Goal: Task Accomplishment & Management: Manage account settings

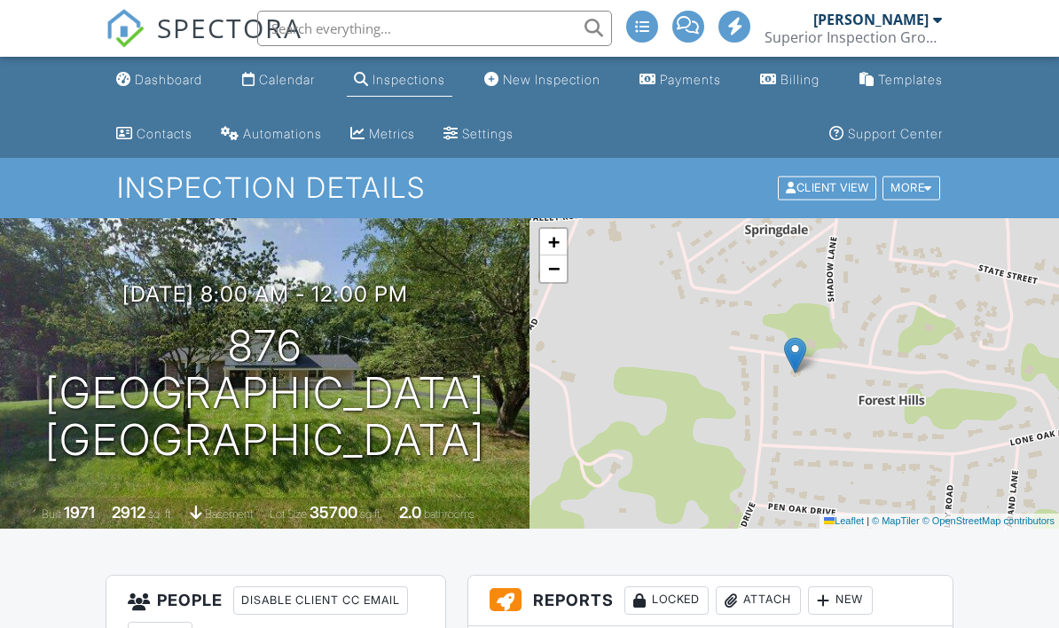
click at [402, 294] on h3 "09/04/2025 8:00 am - 12:00 pm" at bounding box center [265, 294] width 286 height 24
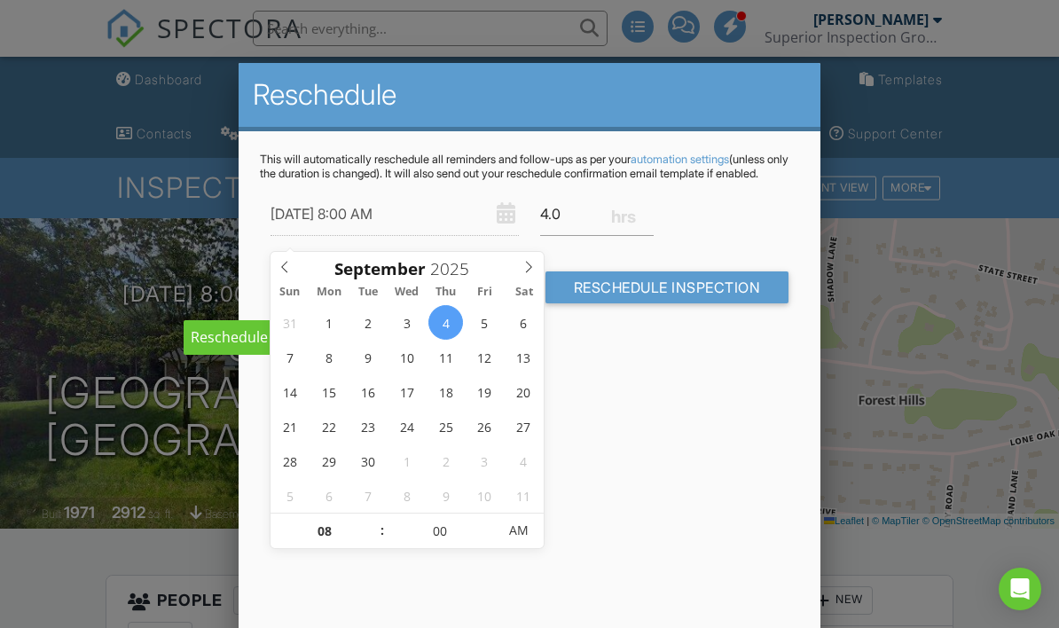
type input "09/29/2025 8:00 AM"
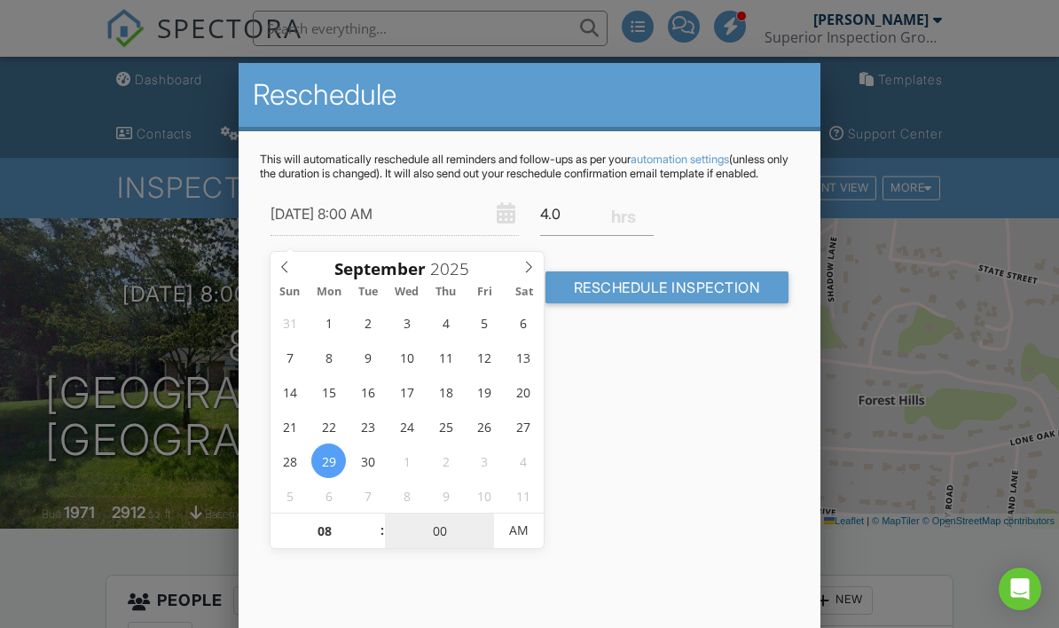
click at [449, 534] on input "00" at bounding box center [439, 531] width 109 height 35
type input "03"
type input "09/29/2025 8:03 AM"
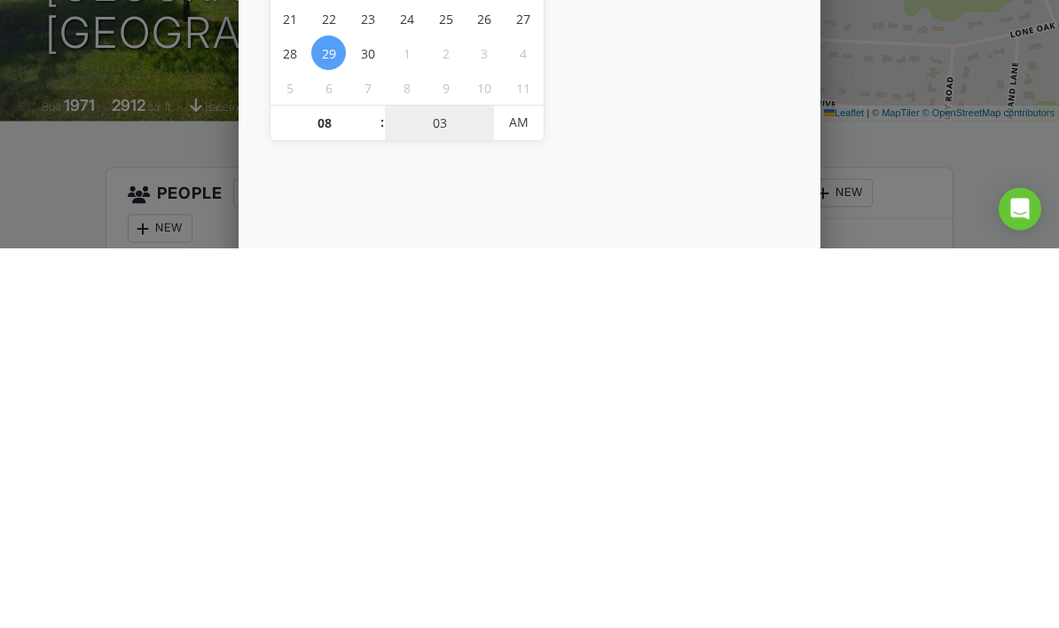
type input "30"
click at [529, 485] on span "PM" at bounding box center [518, 502] width 49 height 35
type input "[DATE] 8:30 AM"
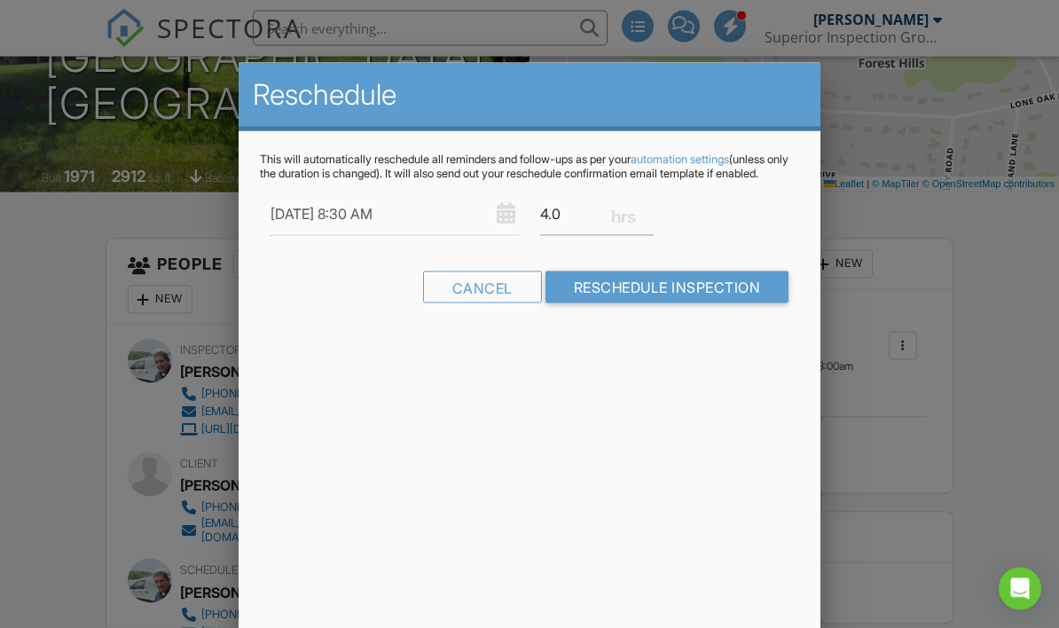
click at [711, 303] on input "Reschedule Inspection" at bounding box center [668, 287] width 244 height 32
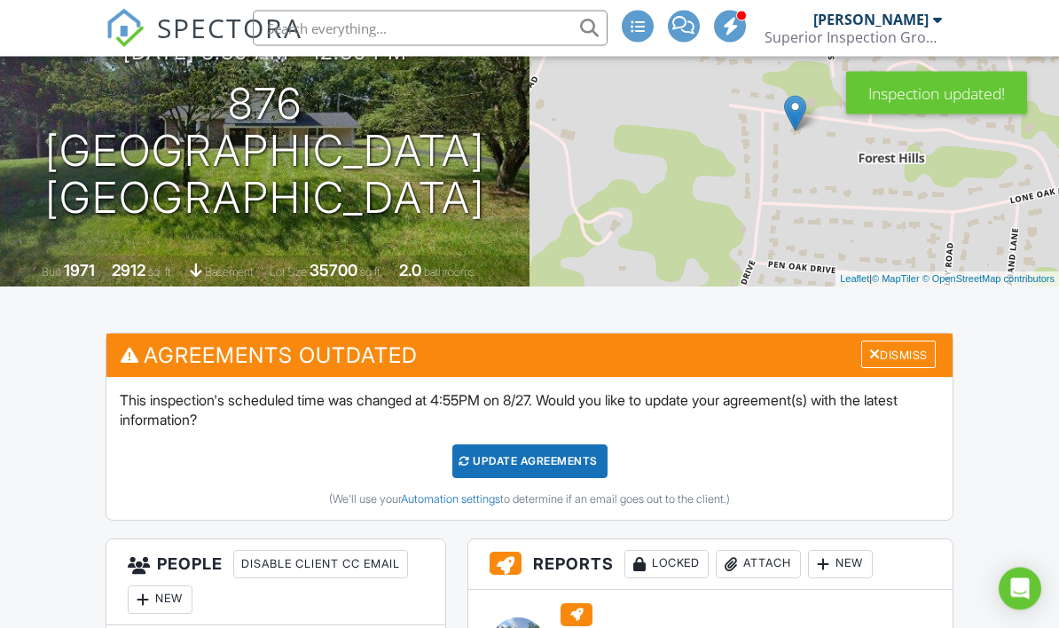
click at [570, 465] on div "Update Agreements" at bounding box center [529, 462] width 155 height 34
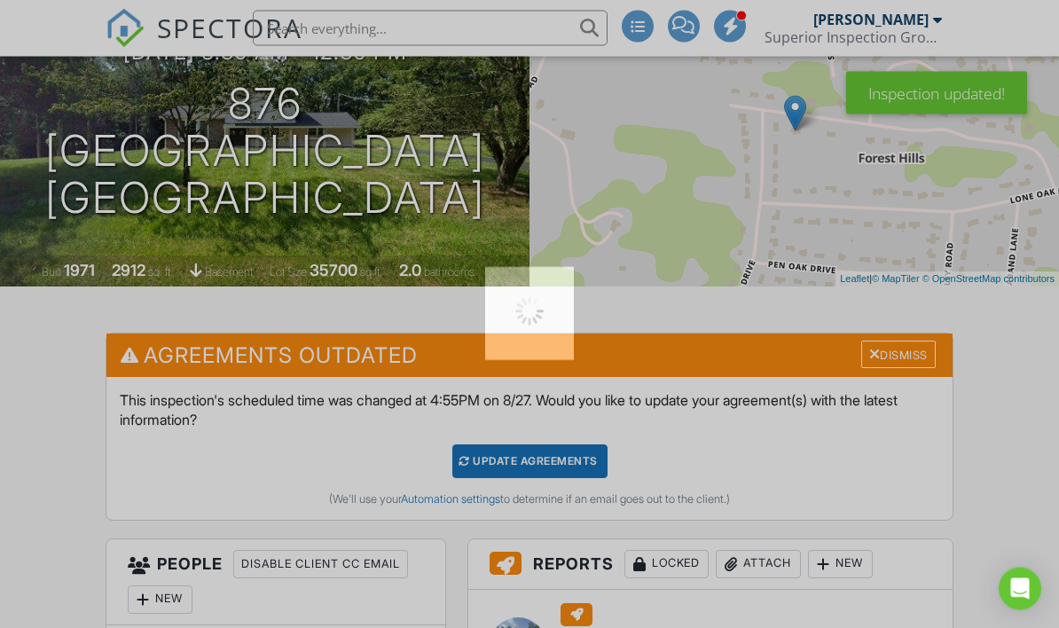
scroll to position [273, 0]
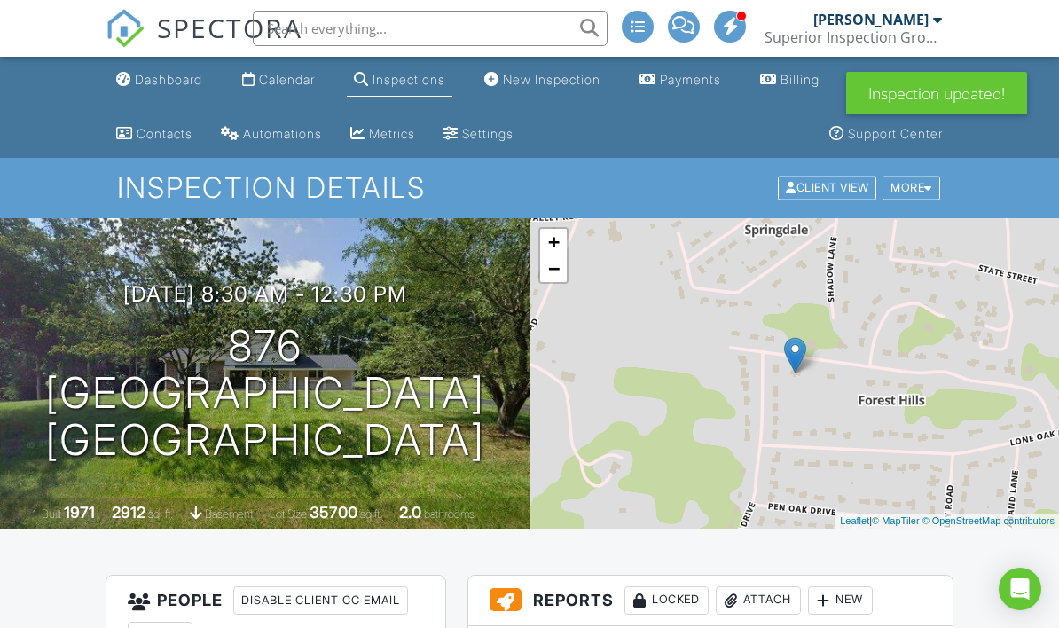
click at [303, 81] on div "Calendar" at bounding box center [287, 79] width 56 height 15
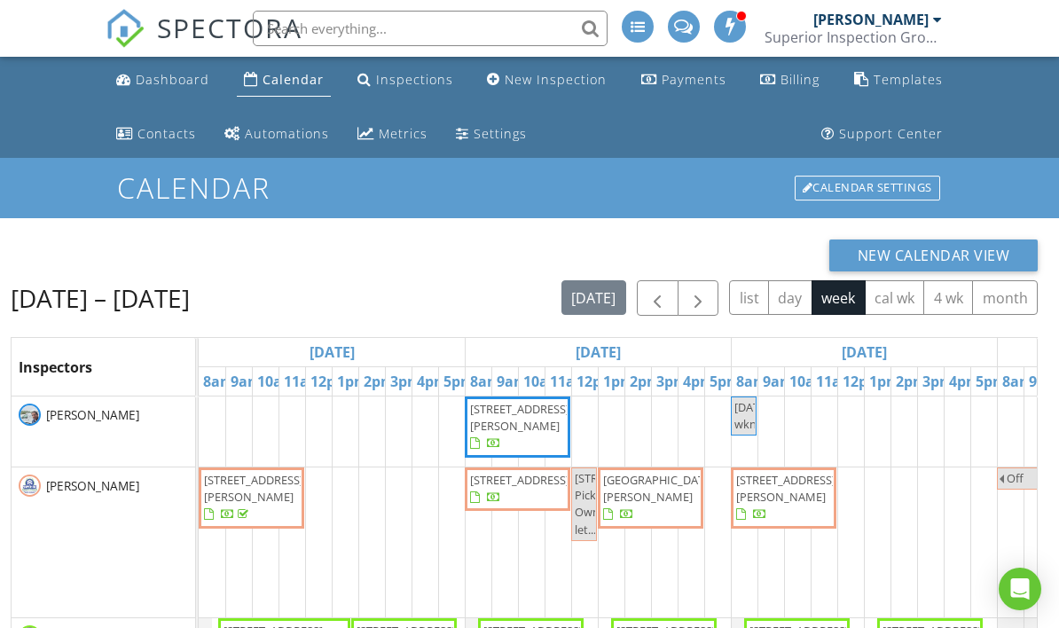
click at [709, 311] on button "button" at bounding box center [699, 298] width 42 height 36
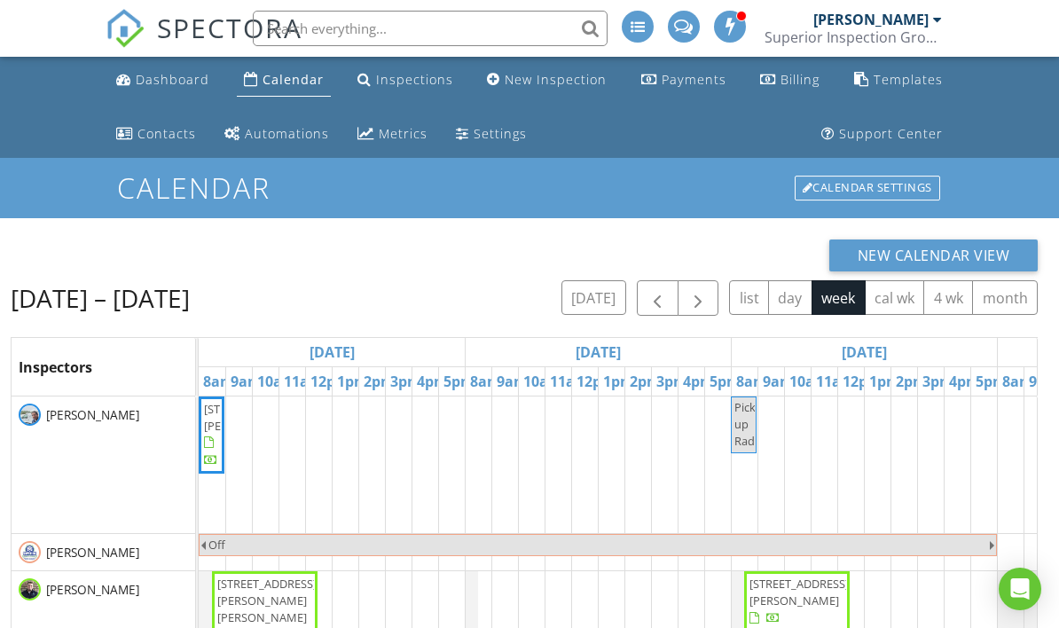
click at [717, 303] on button "button" at bounding box center [699, 298] width 42 height 36
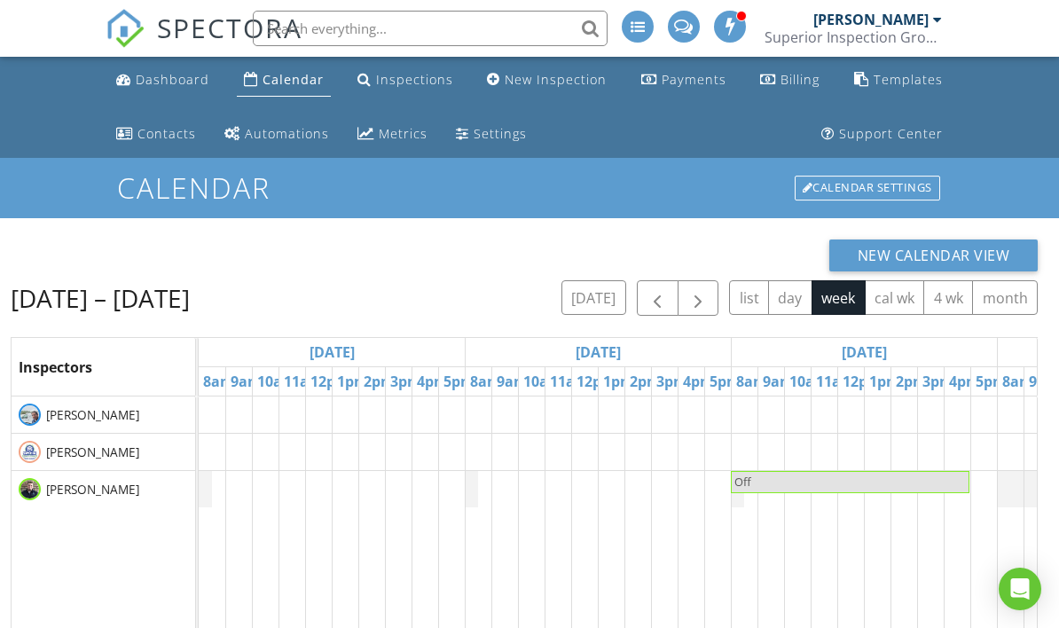
click at [716, 301] on button "button" at bounding box center [699, 298] width 42 height 36
click at [718, 306] on button "button" at bounding box center [699, 298] width 42 height 36
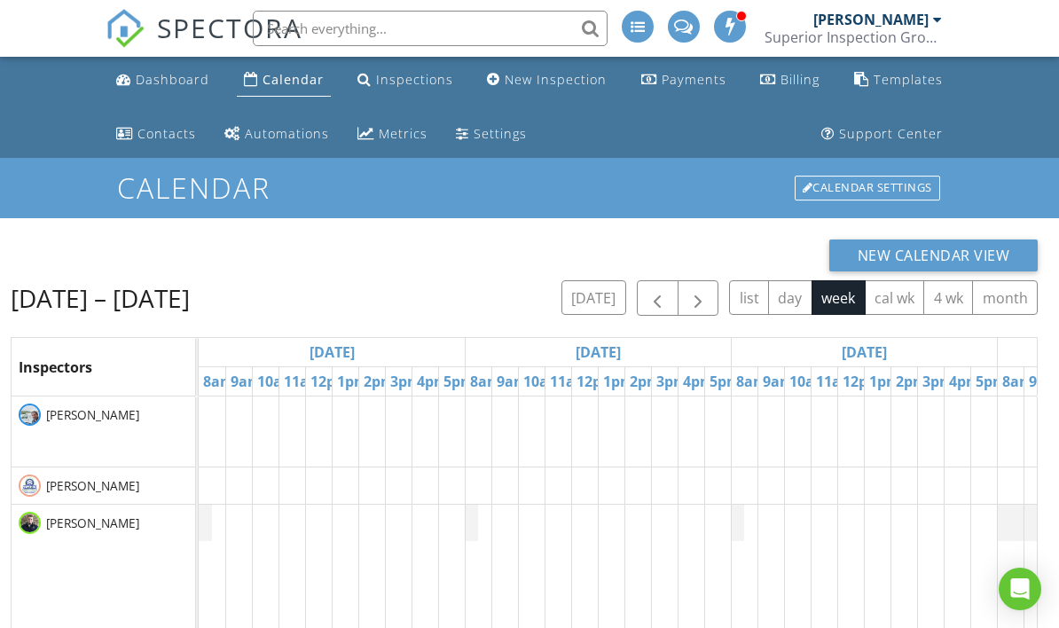
click at [891, 311] on button "cal wk" at bounding box center [895, 297] width 60 height 35
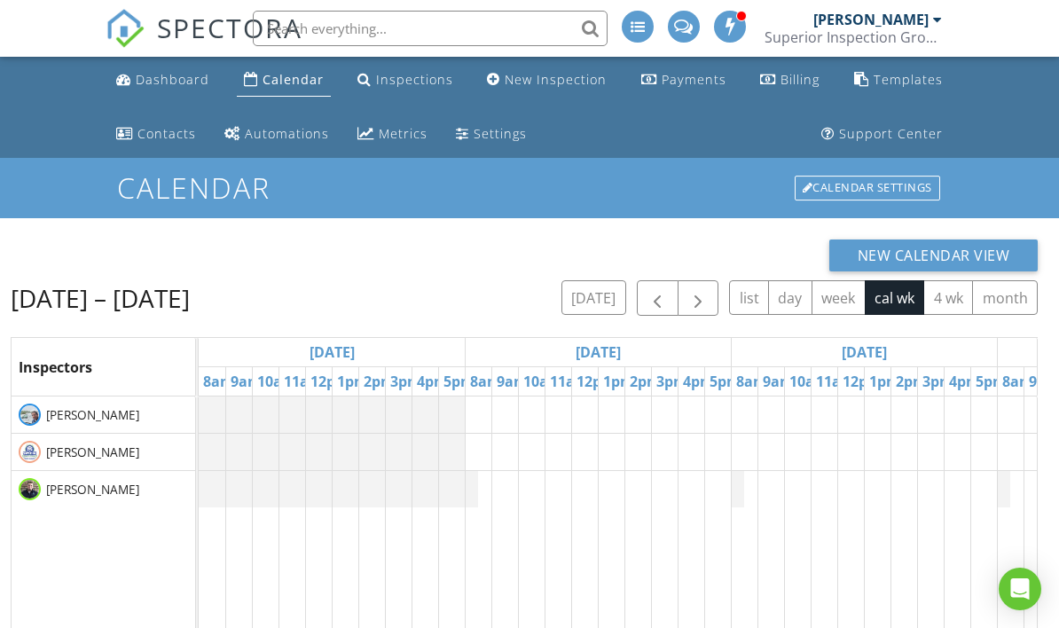
click at [713, 309] on button "button" at bounding box center [699, 298] width 42 height 36
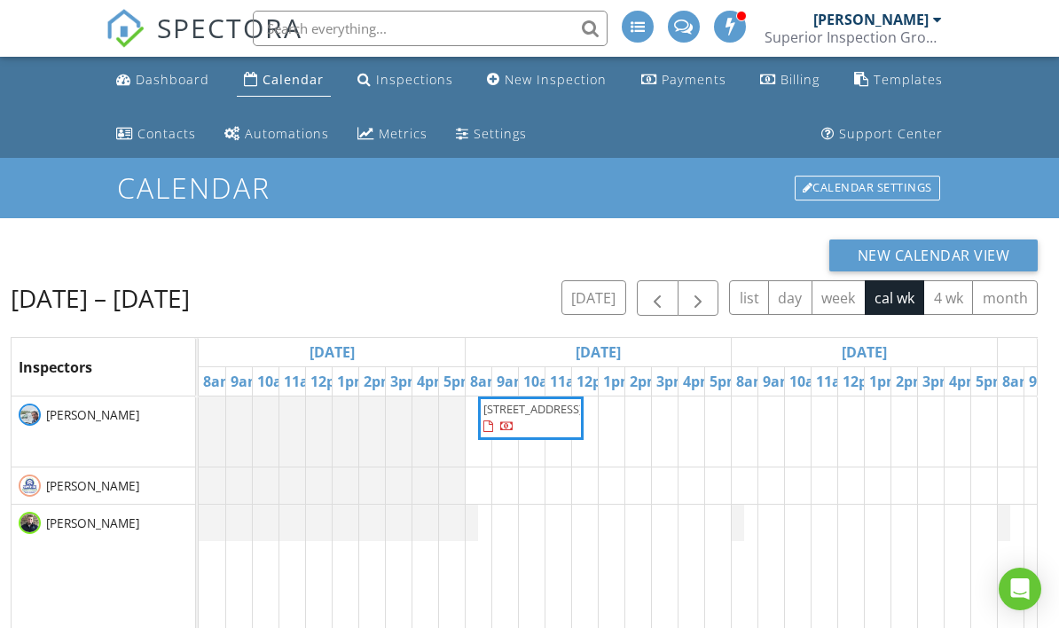
click at [666, 307] on span "button" at bounding box center [657, 298] width 21 height 21
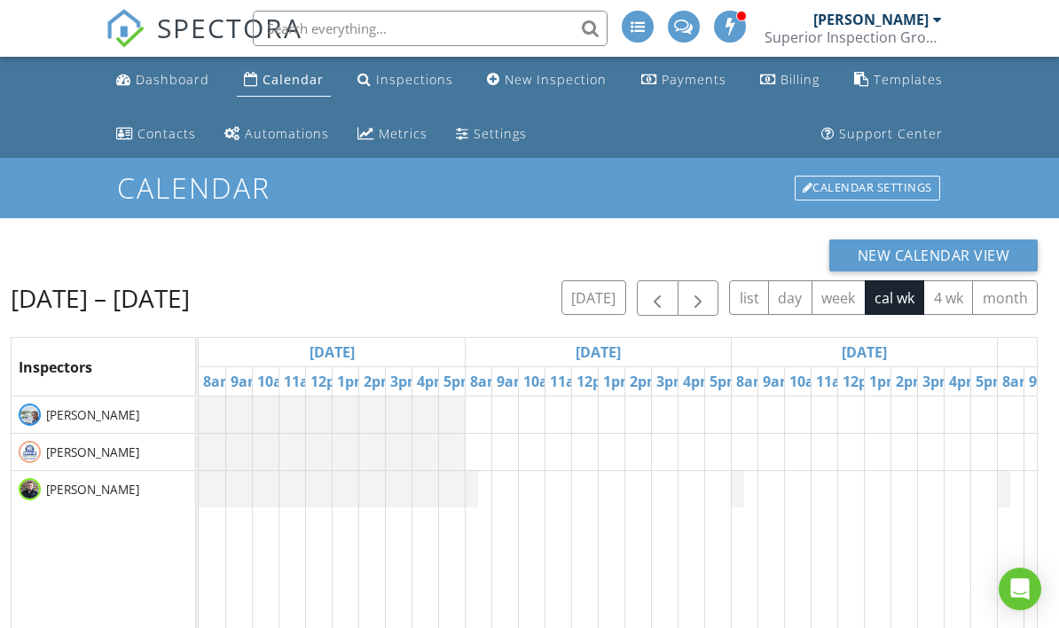
click at [668, 312] on button "button" at bounding box center [658, 298] width 42 height 36
click at [667, 298] on span "button" at bounding box center [657, 298] width 21 height 21
click at [668, 307] on button "button" at bounding box center [658, 298] width 42 height 36
